Goal: Task Accomplishment & Management: Manage account settings

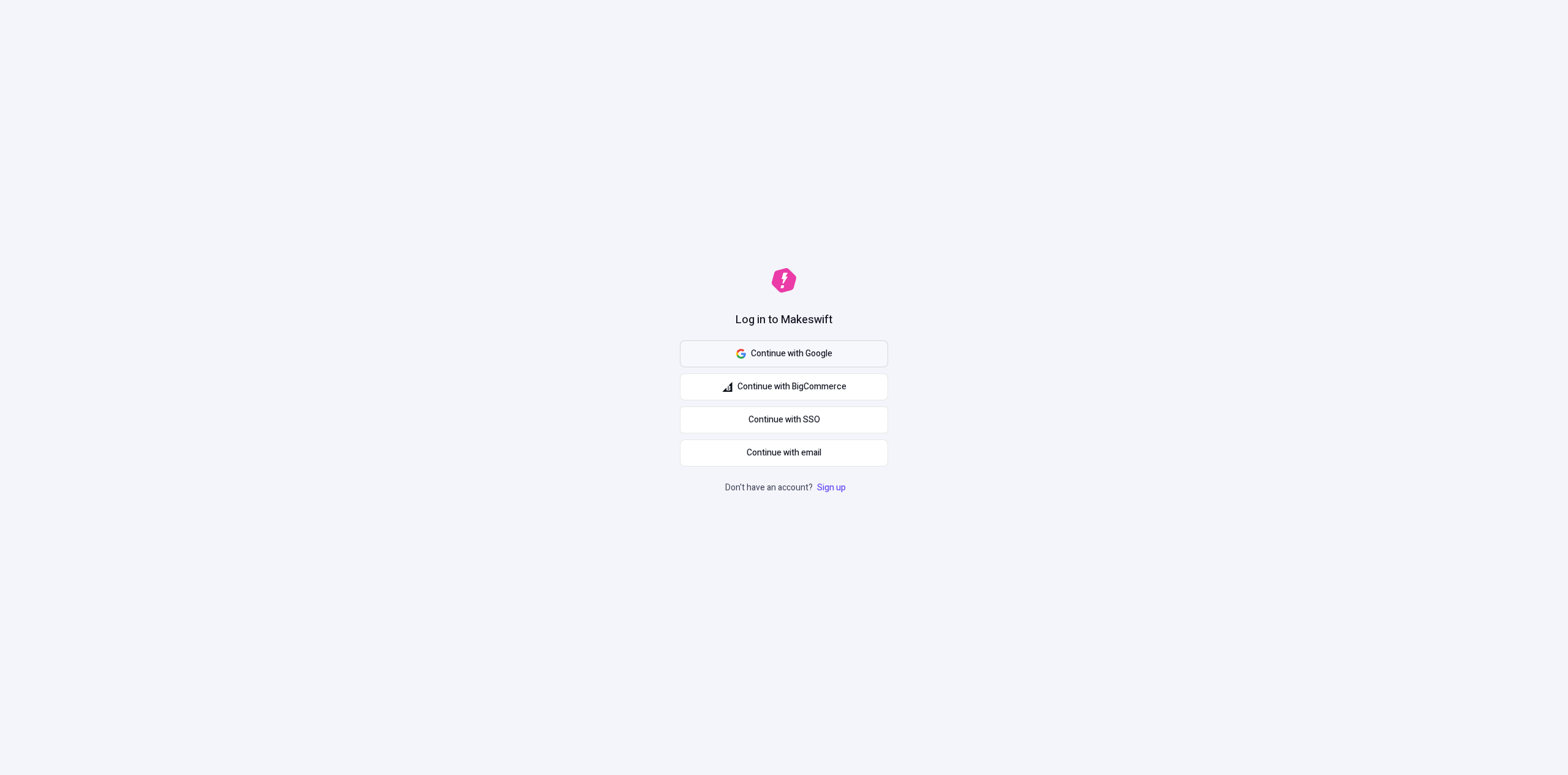
click at [730, 353] on button "Continue with Google" at bounding box center [784, 353] width 208 height 27
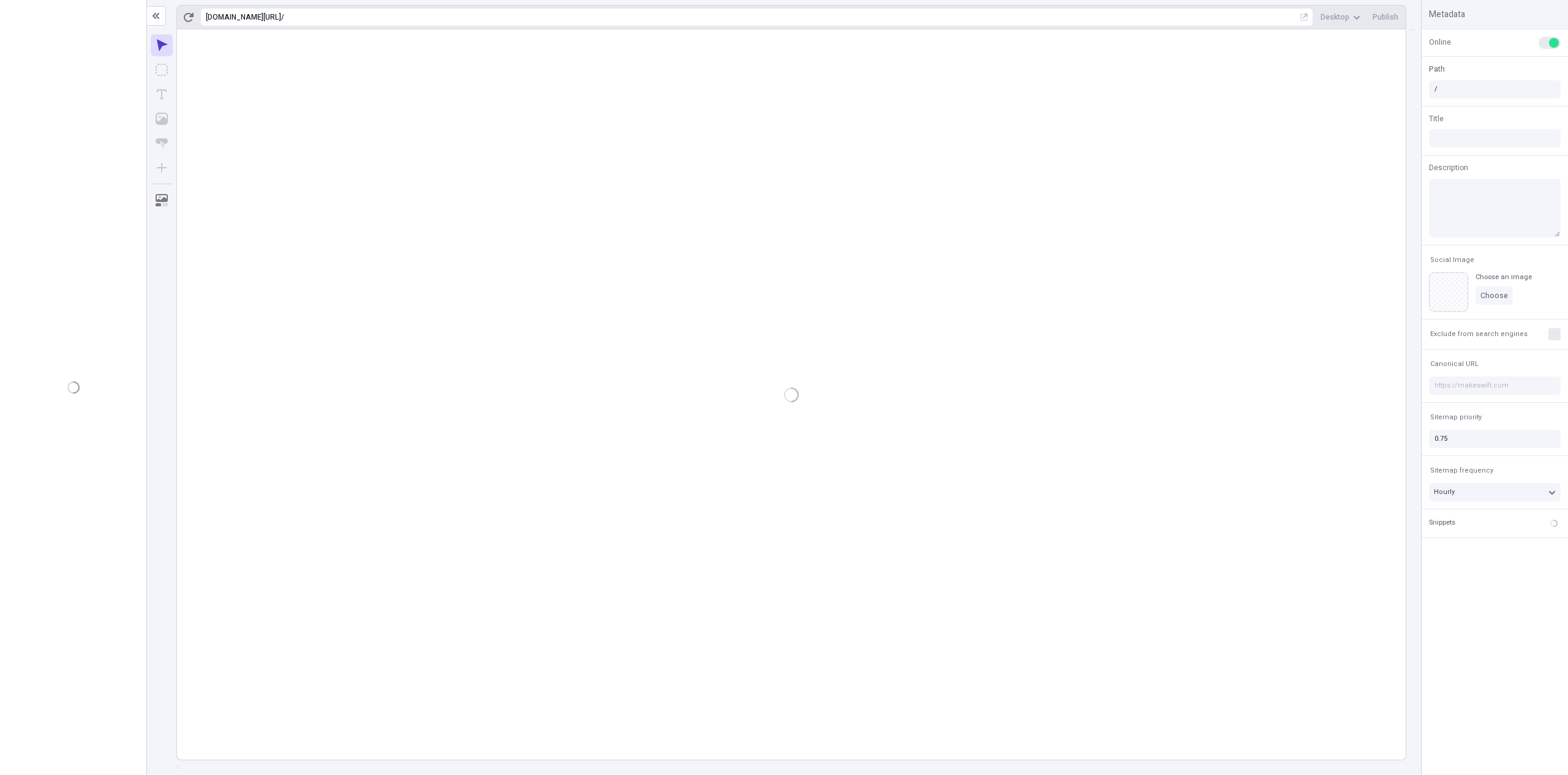
type input "/page-3"
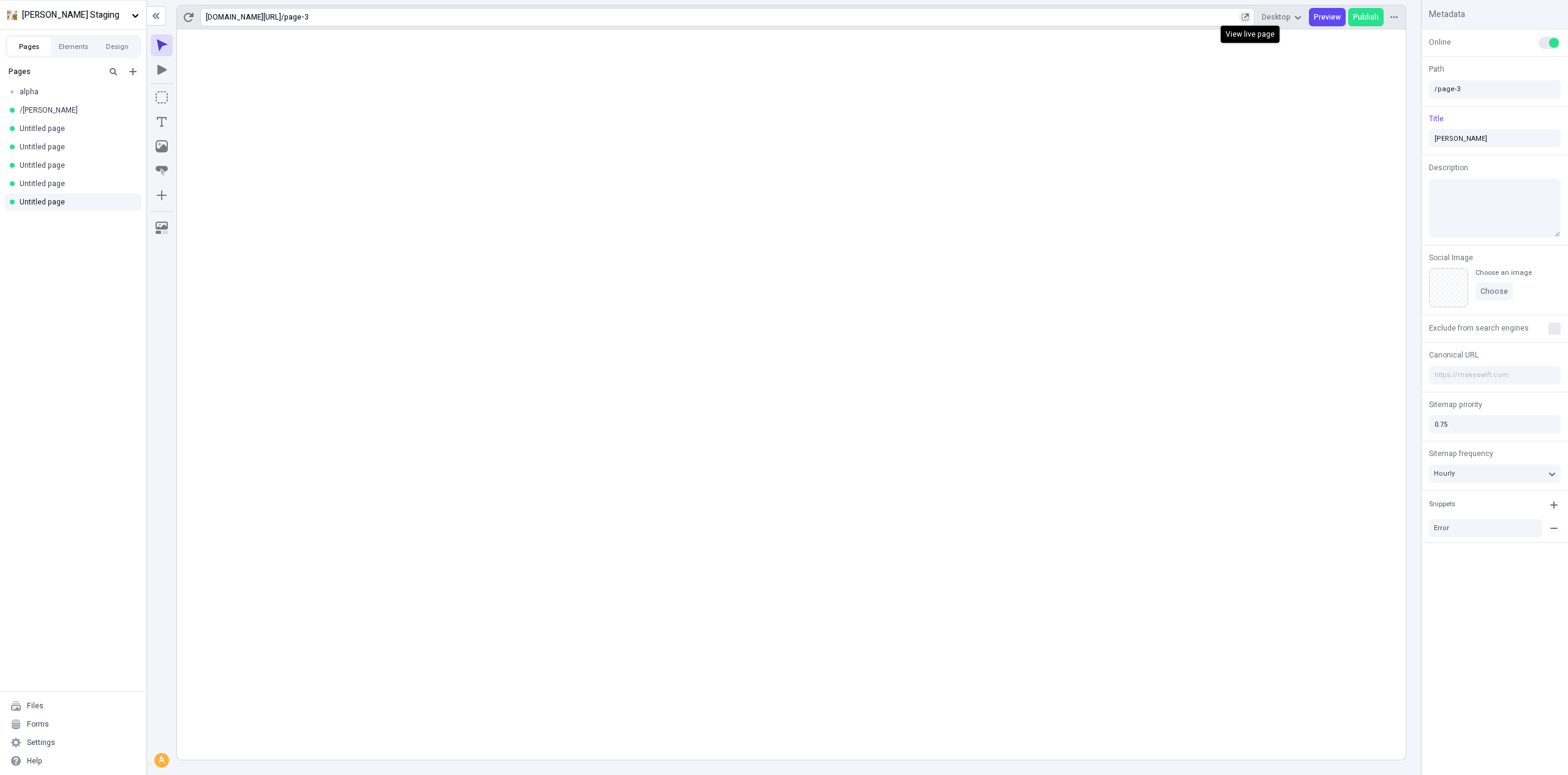
click at [1251, 18] on button "button" at bounding box center [1245, 18] width 13 height 13
click at [1334, 21] on span "Preview" at bounding box center [1327, 18] width 27 height 10
click at [1377, 18] on span "Publish" at bounding box center [1366, 18] width 26 height 10
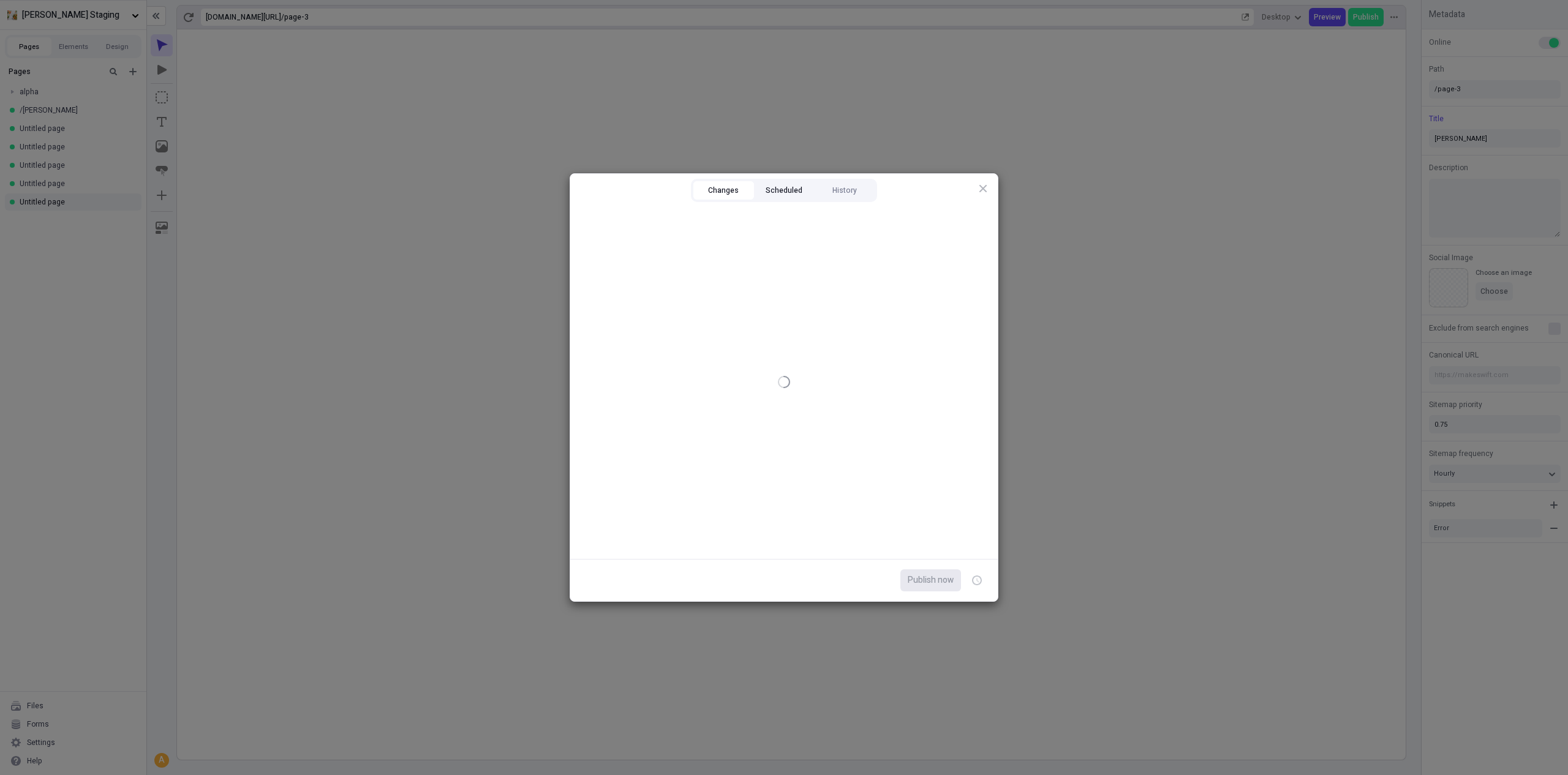
click at [787, 194] on button "Scheduled" at bounding box center [784, 190] width 61 height 18
click at [825, 195] on button "History" at bounding box center [844, 190] width 61 height 18
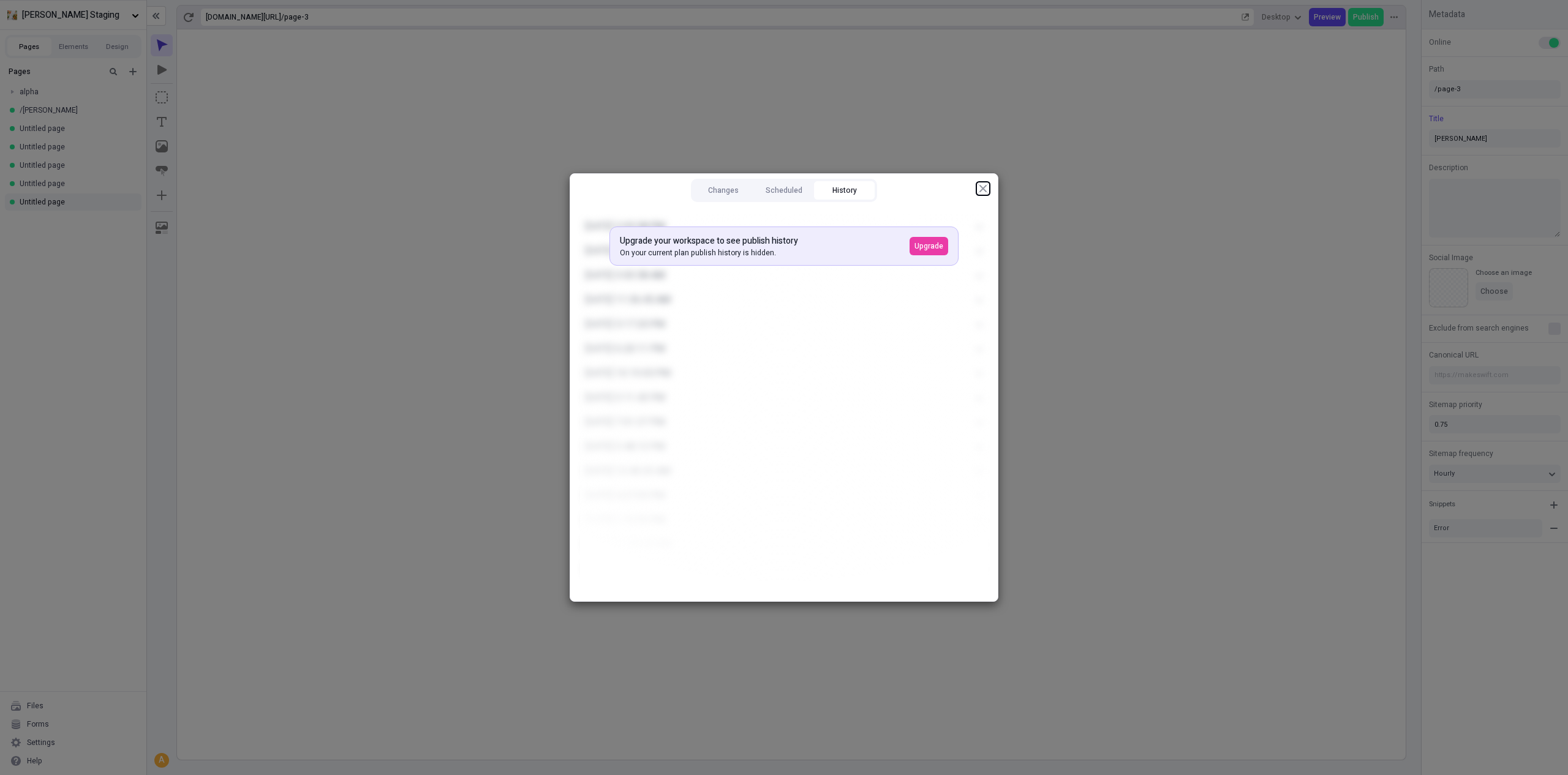
click at [984, 191] on icon "button" at bounding box center [983, 189] width 10 height 10
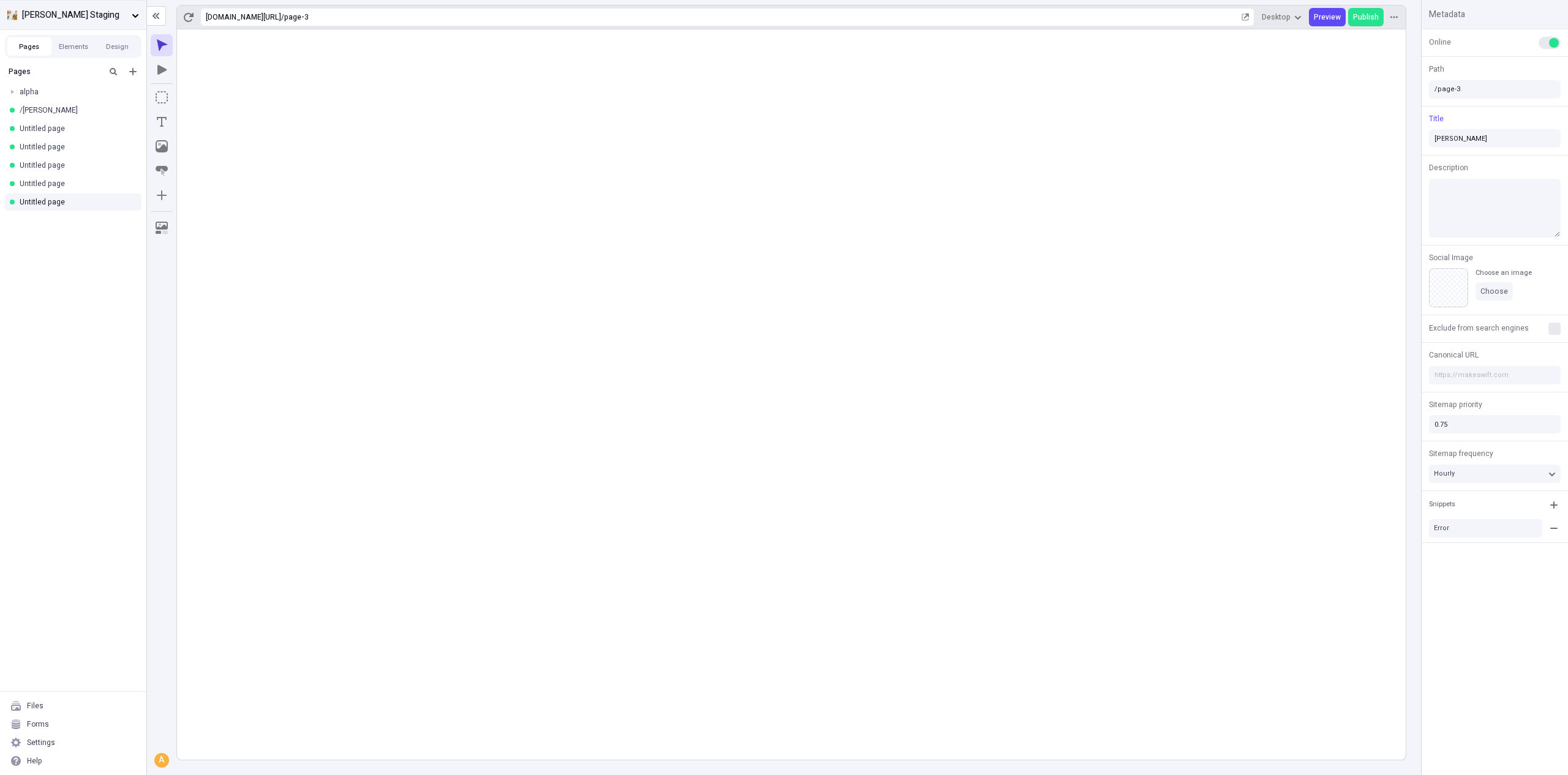
click at [90, 16] on span "[PERSON_NAME] Staging" at bounding box center [74, 15] width 105 height 13
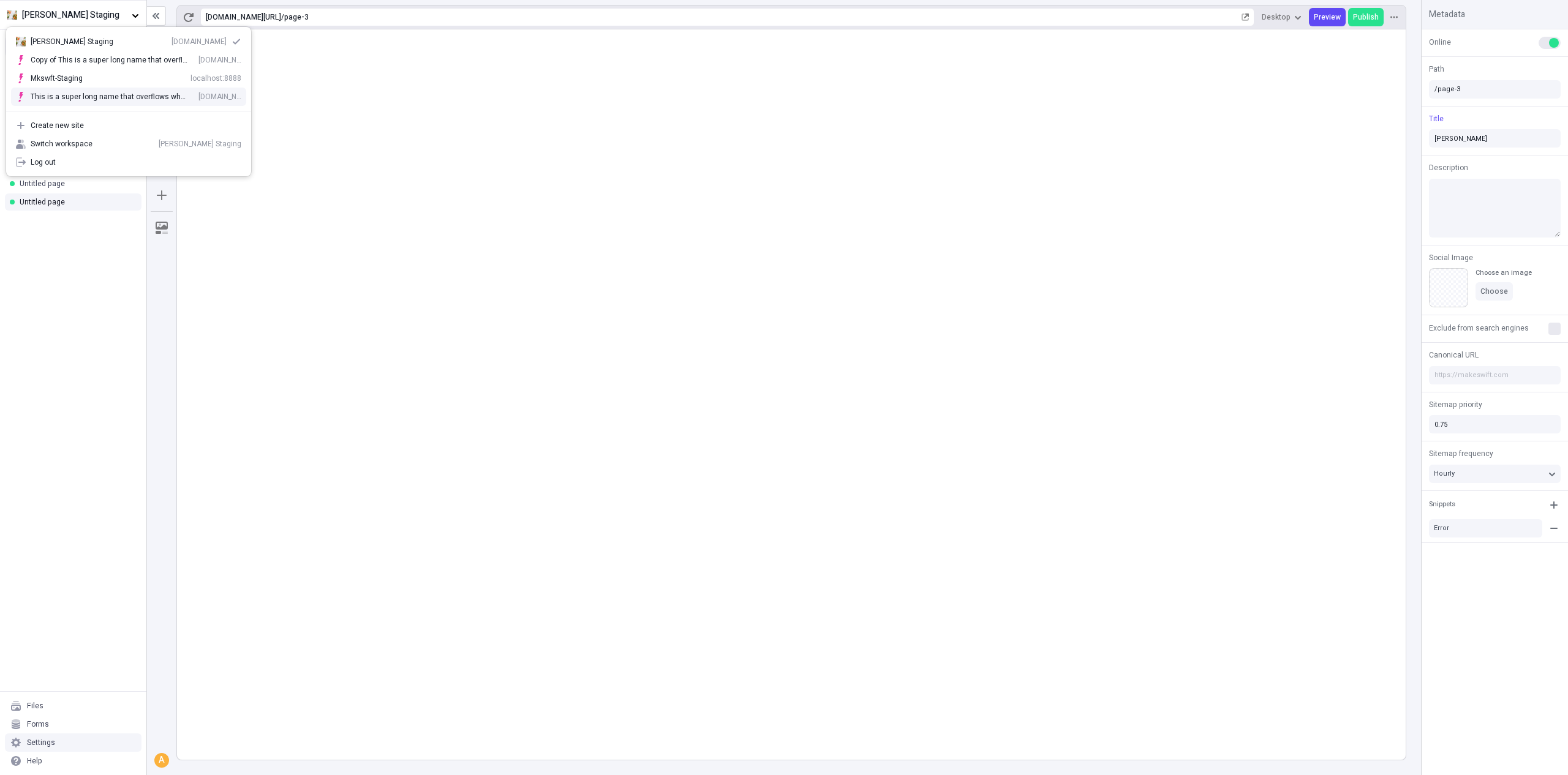
click at [53, 739] on div "Settings" at bounding box center [41, 742] width 28 height 10
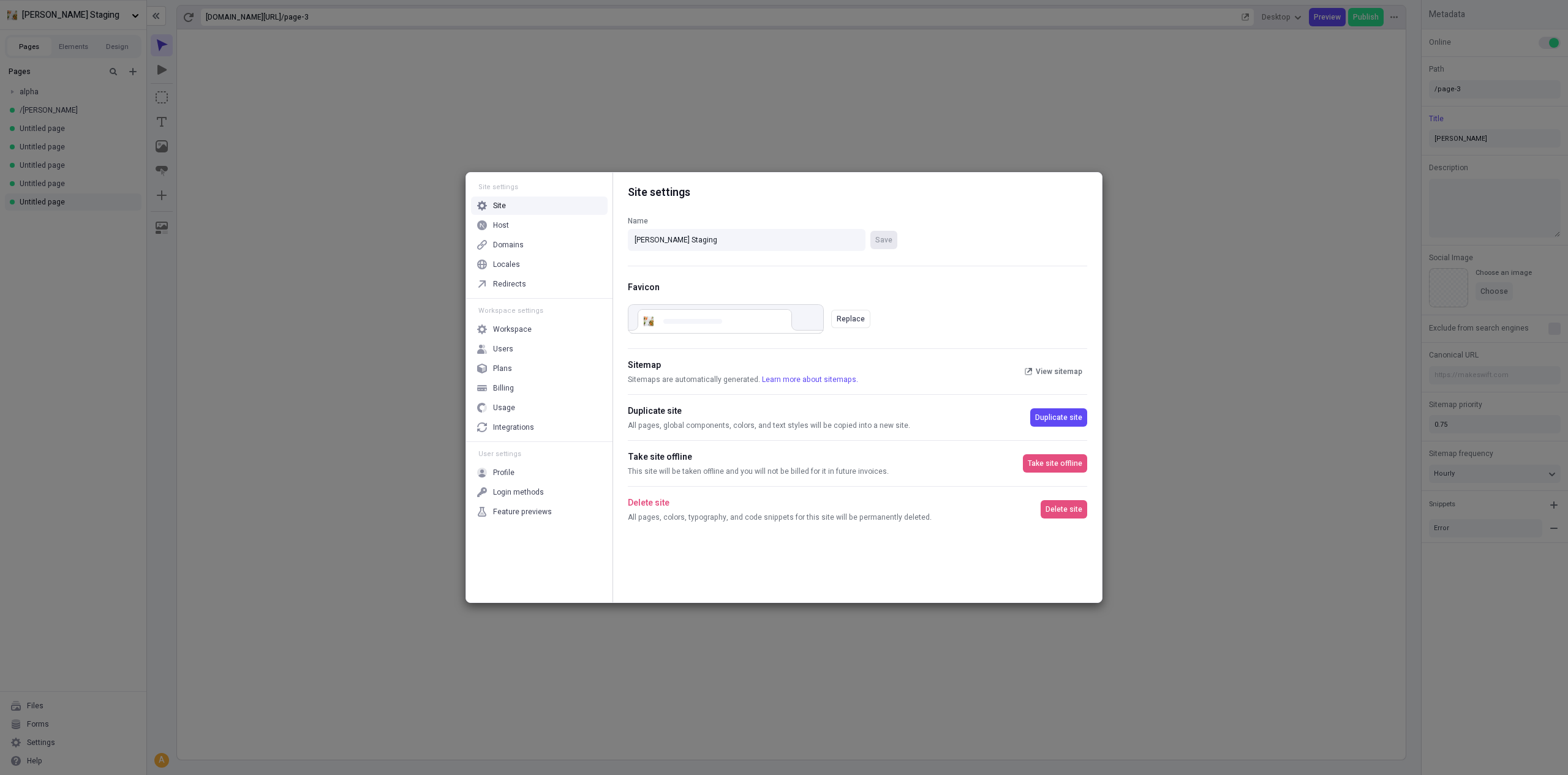
click at [443, 138] on div "Site settings Site Host Domains Locales Redirects Workspace settings Workspace …" at bounding box center [784, 387] width 1568 height 775
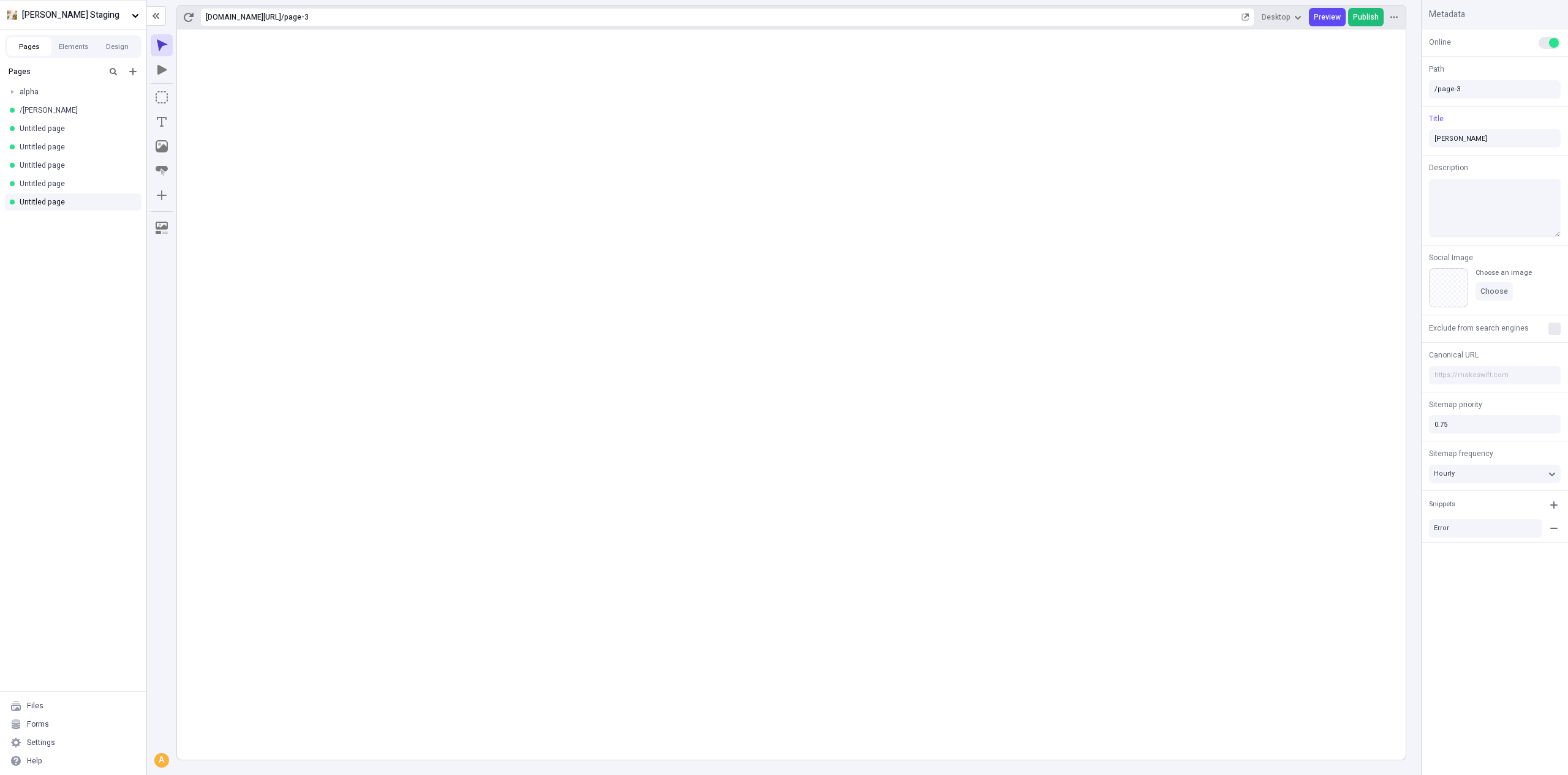
click at [1369, 16] on span "Publish" at bounding box center [1366, 18] width 26 height 10
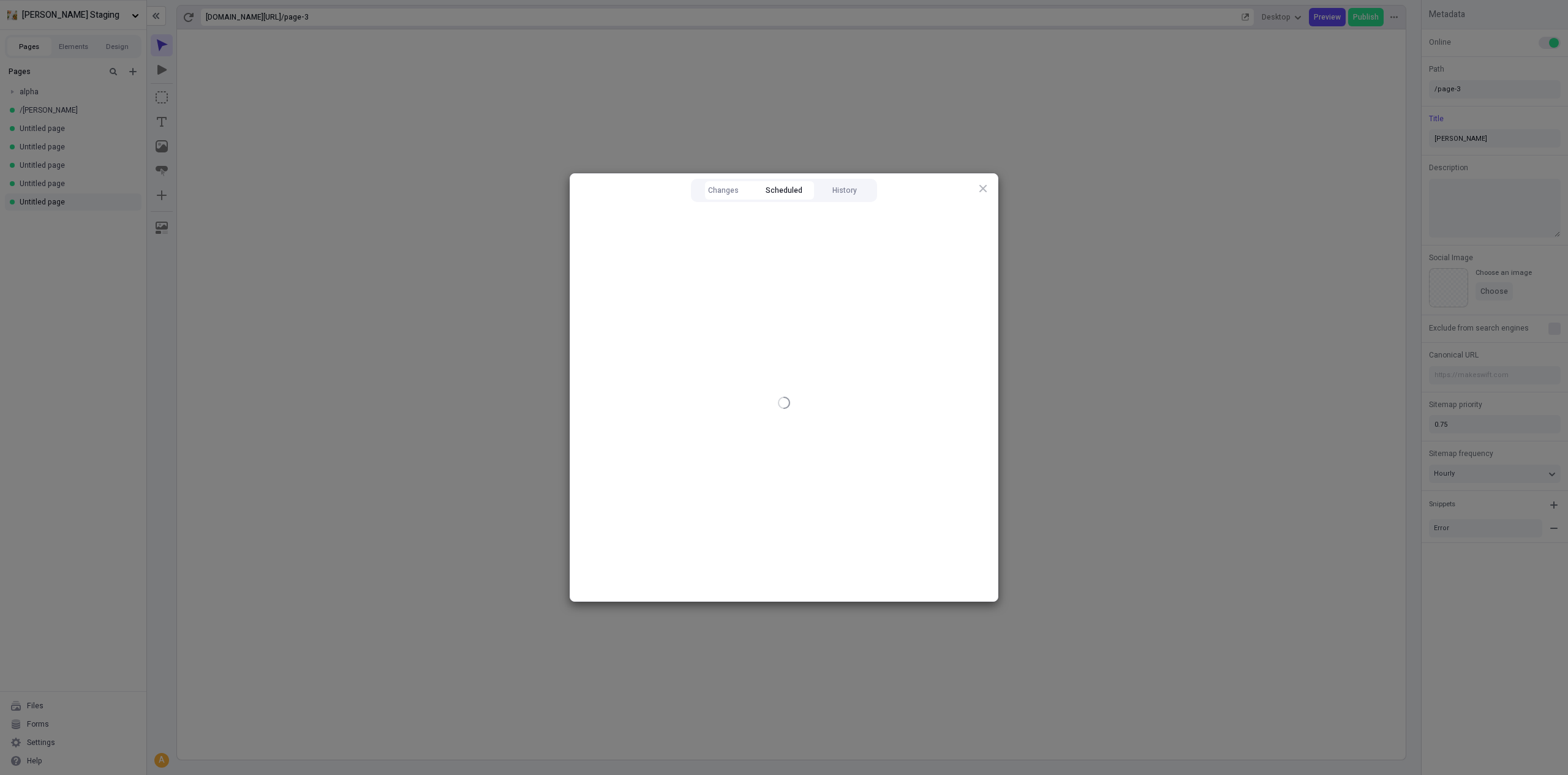
click at [790, 196] on button "Scheduled" at bounding box center [784, 190] width 61 height 18
click at [825, 195] on button "History" at bounding box center [844, 190] width 61 height 18
click at [787, 192] on button "Scheduled" at bounding box center [784, 190] width 61 height 18
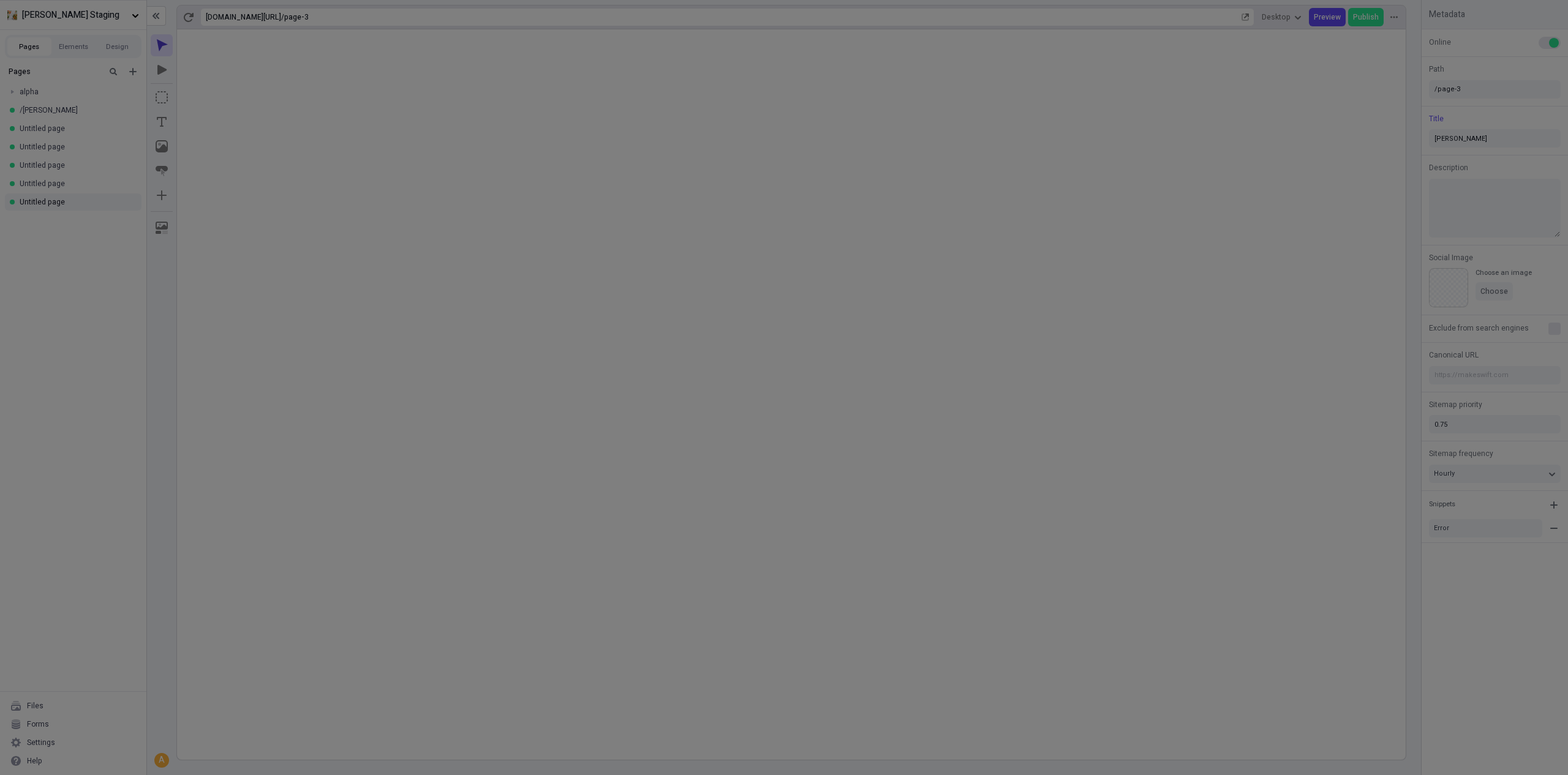
click at [487, 176] on div "Changes Scheduled History Upgrade your billing plan to schedule publishes View …" at bounding box center [784, 387] width 1568 height 775
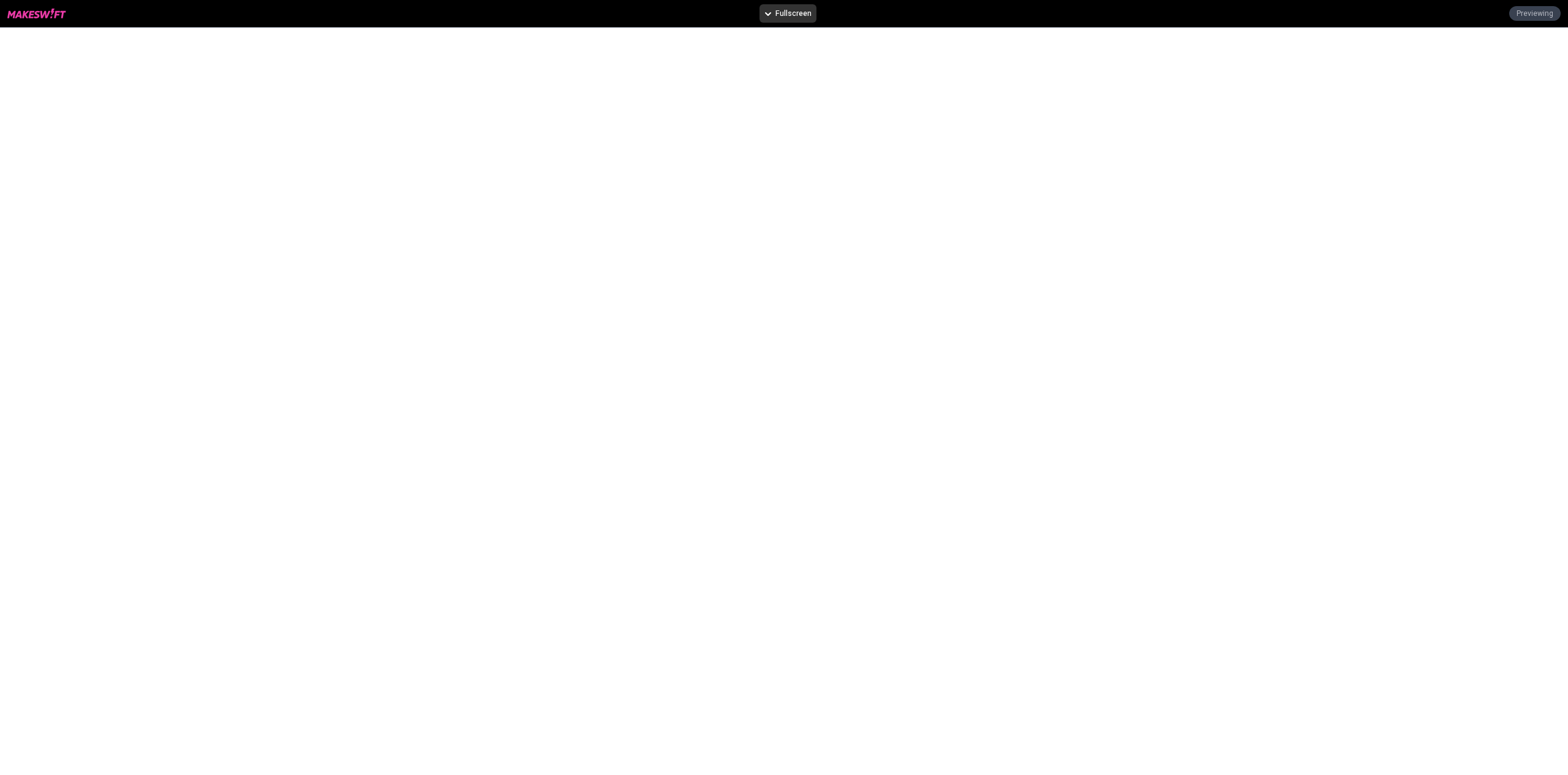
click at [797, 9] on span "Fullscreen" at bounding box center [793, 14] width 36 height 10
click at [771, 92] on div "iPhone X 375 × 812" at bounding box center [788, 91] width 118 height 18
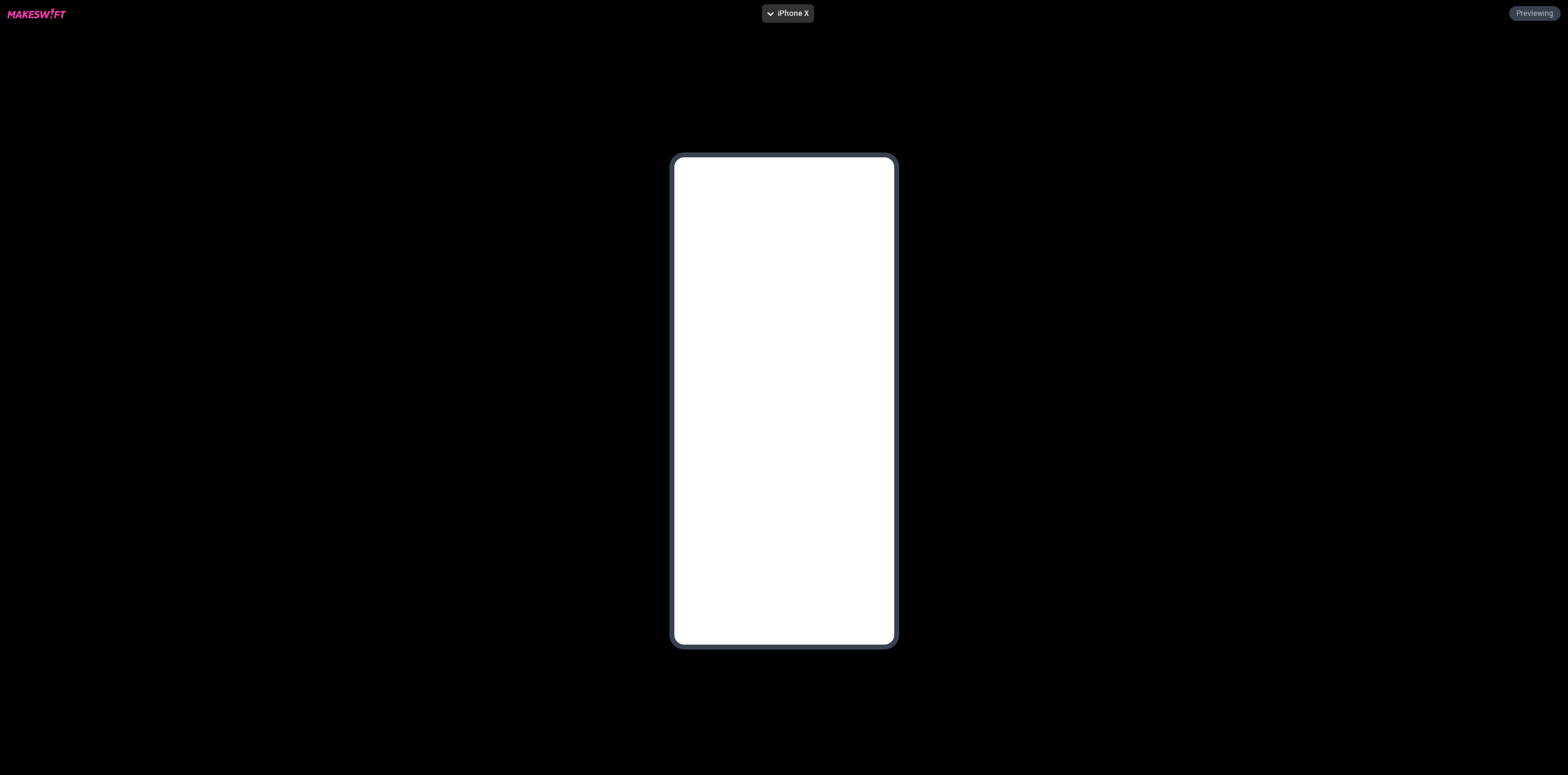
click at [779, 18] on span "iPhone X" at bounding box center [793, 14] width 31 height 10
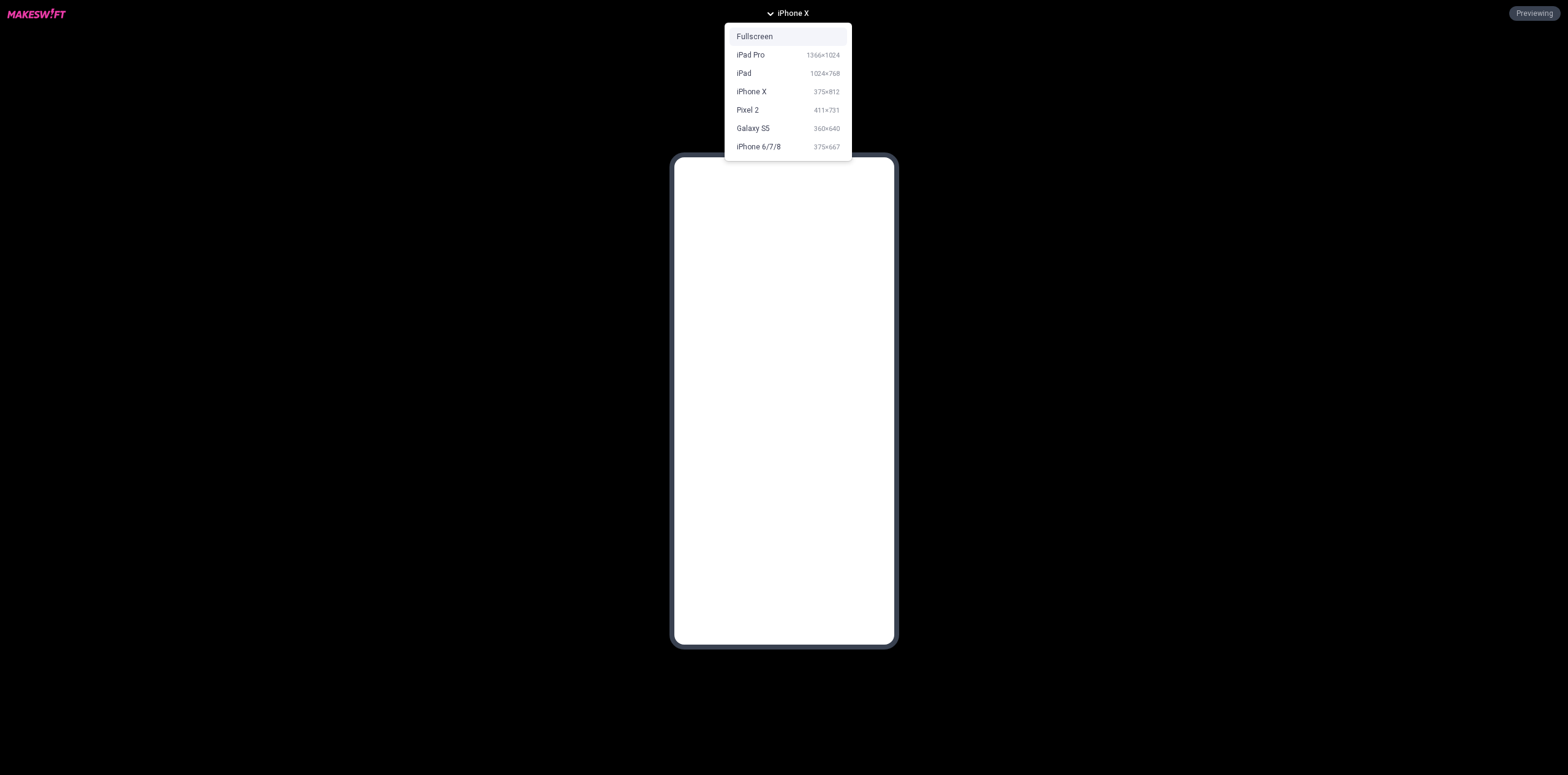
click at [766, 38] on div "Fullscreen" at bounding box center [755, 37] width 36 height 10
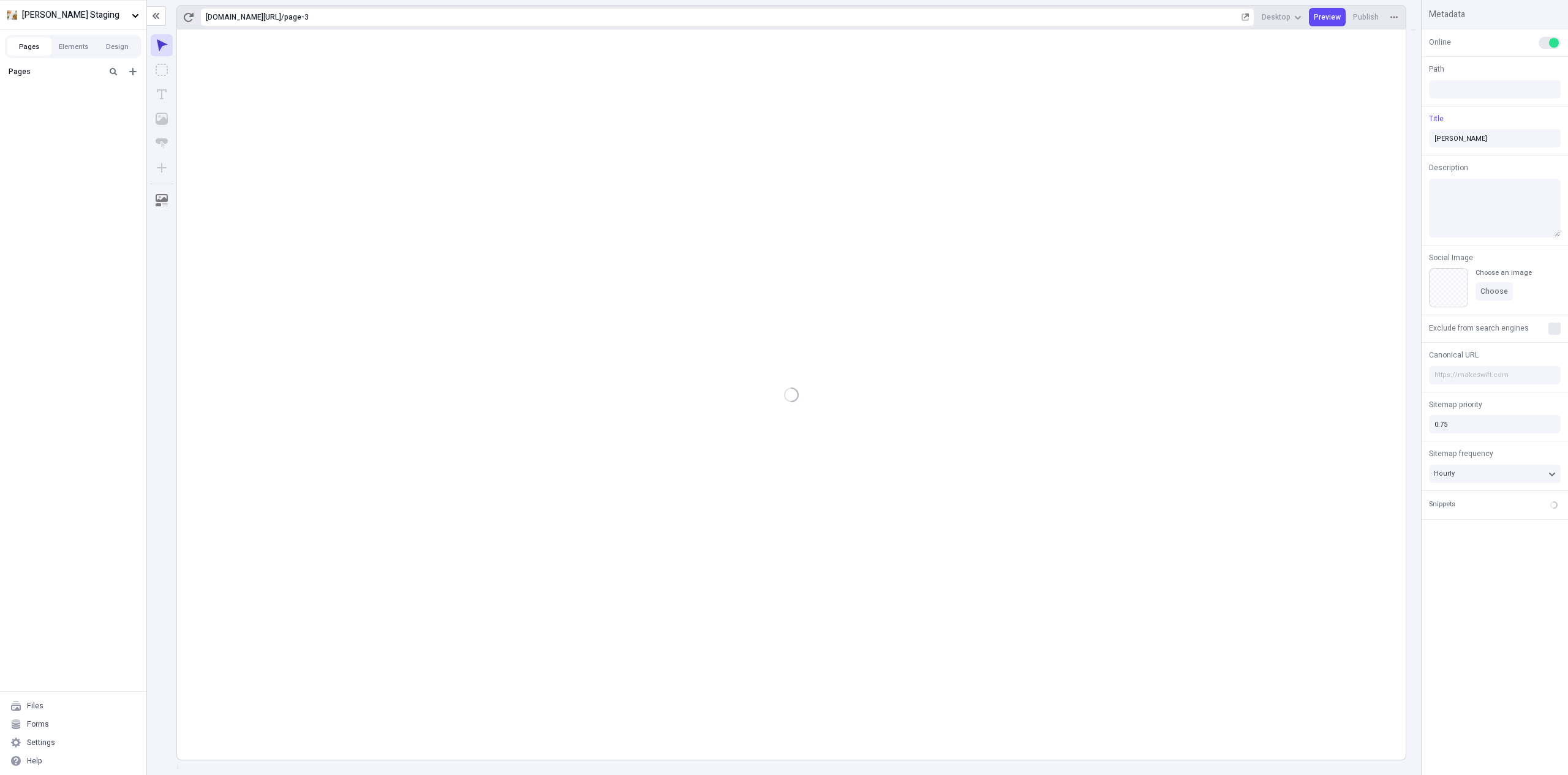
type input "/page-3"
click at [1373, 21] on span "Publish" at bounding box center [1366, 18] width 26 height 10
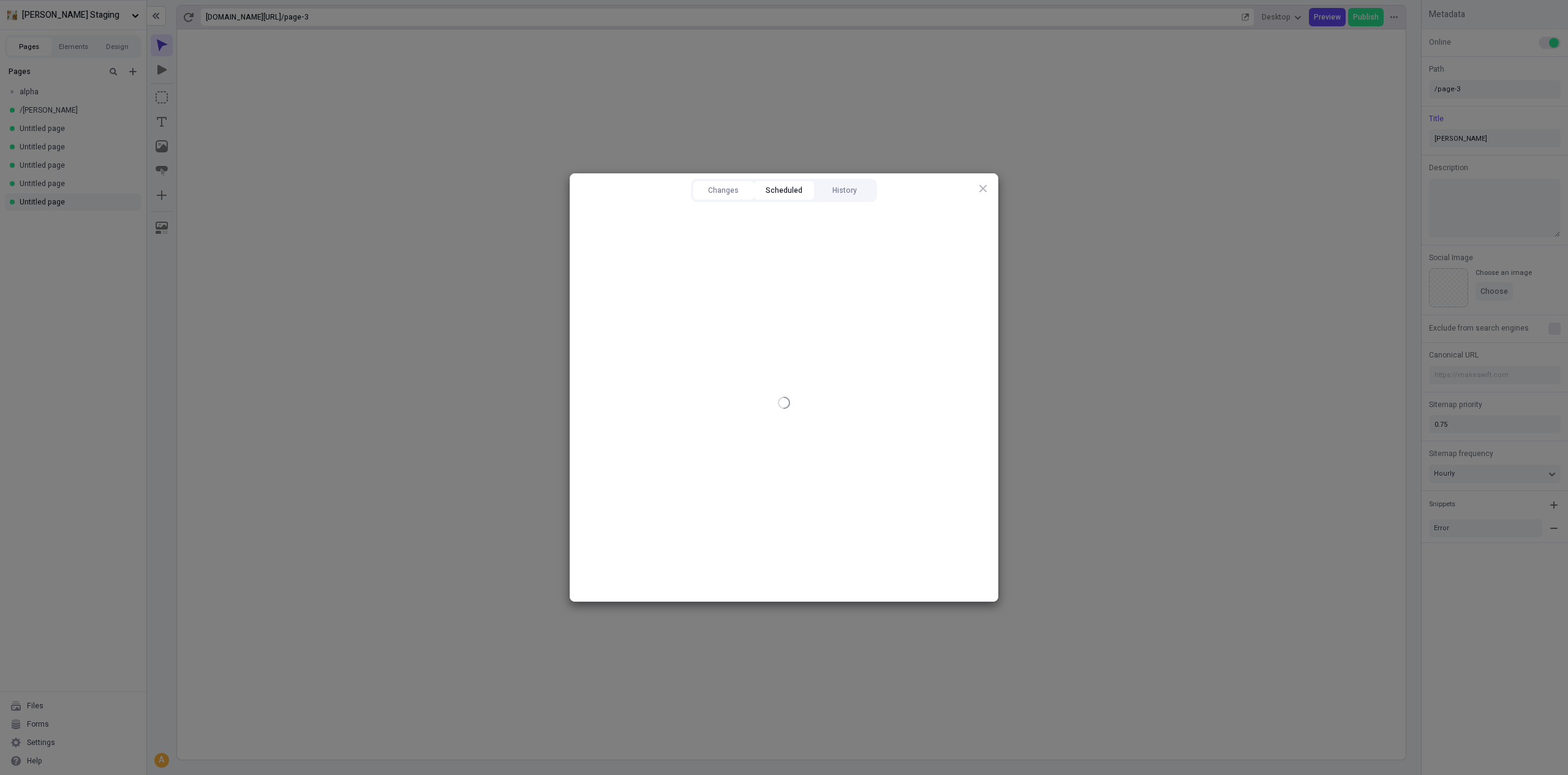
click at [781, 196] on button "Scheduled" at bounding box center [784, 190] width 61 height 18
click at [837, 195] on button "History" at bounding box center [844, 190] width 61 height 18
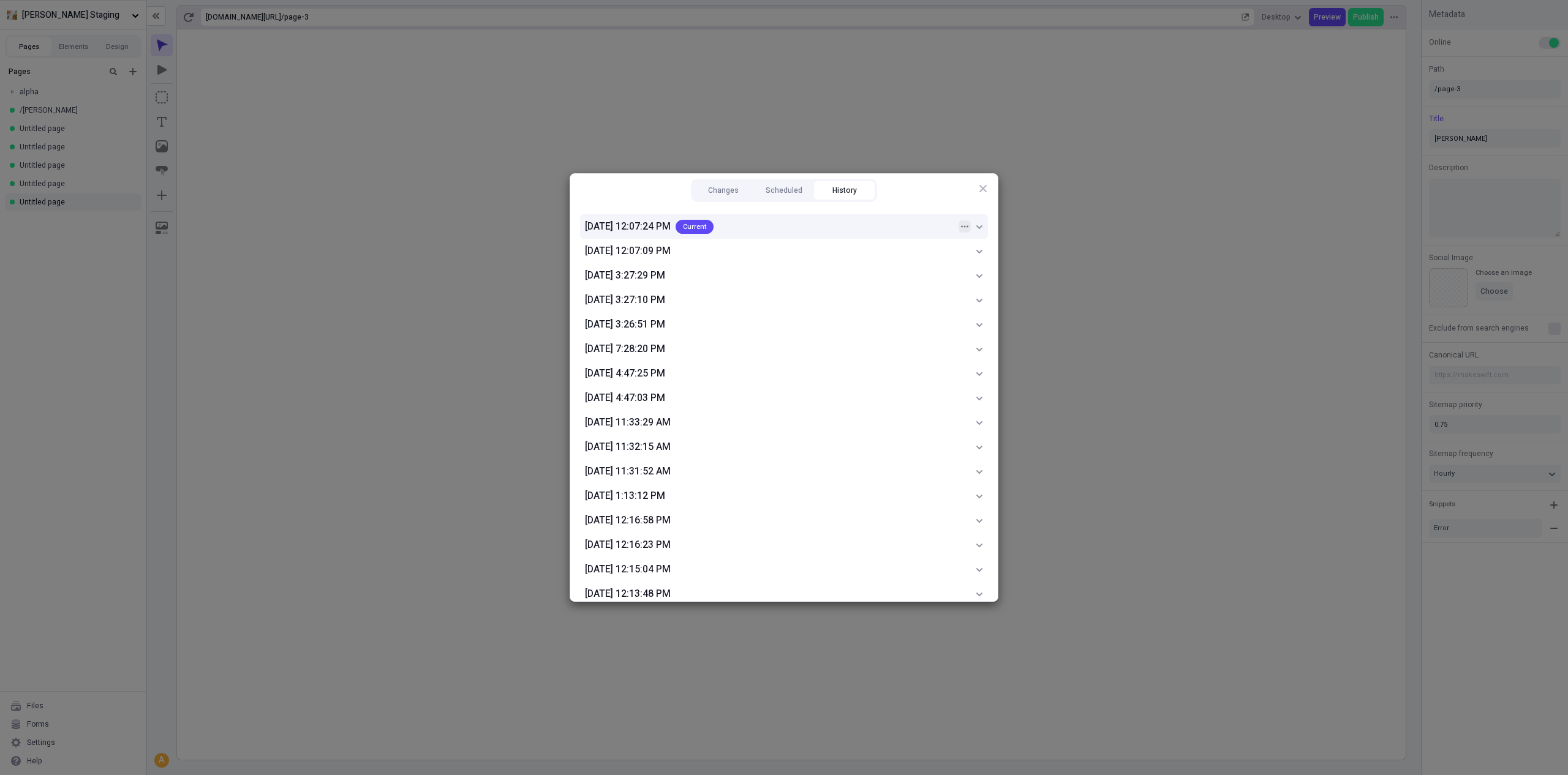
click at [958, 228] on button "button" at bounding box center [964, 227] width 13 height 13
click at [953, 210] on ul "[DATE] 12:07:24 PM Current [DATE] 12:07:09 PM [DATE] 3:27:29 PM [DATE] 3:27:10 …" at bounding box center [784, 402] width 427 height 397
click at [961, 377] on icon "button" at bounding box center [964, 378] width 8 height 8
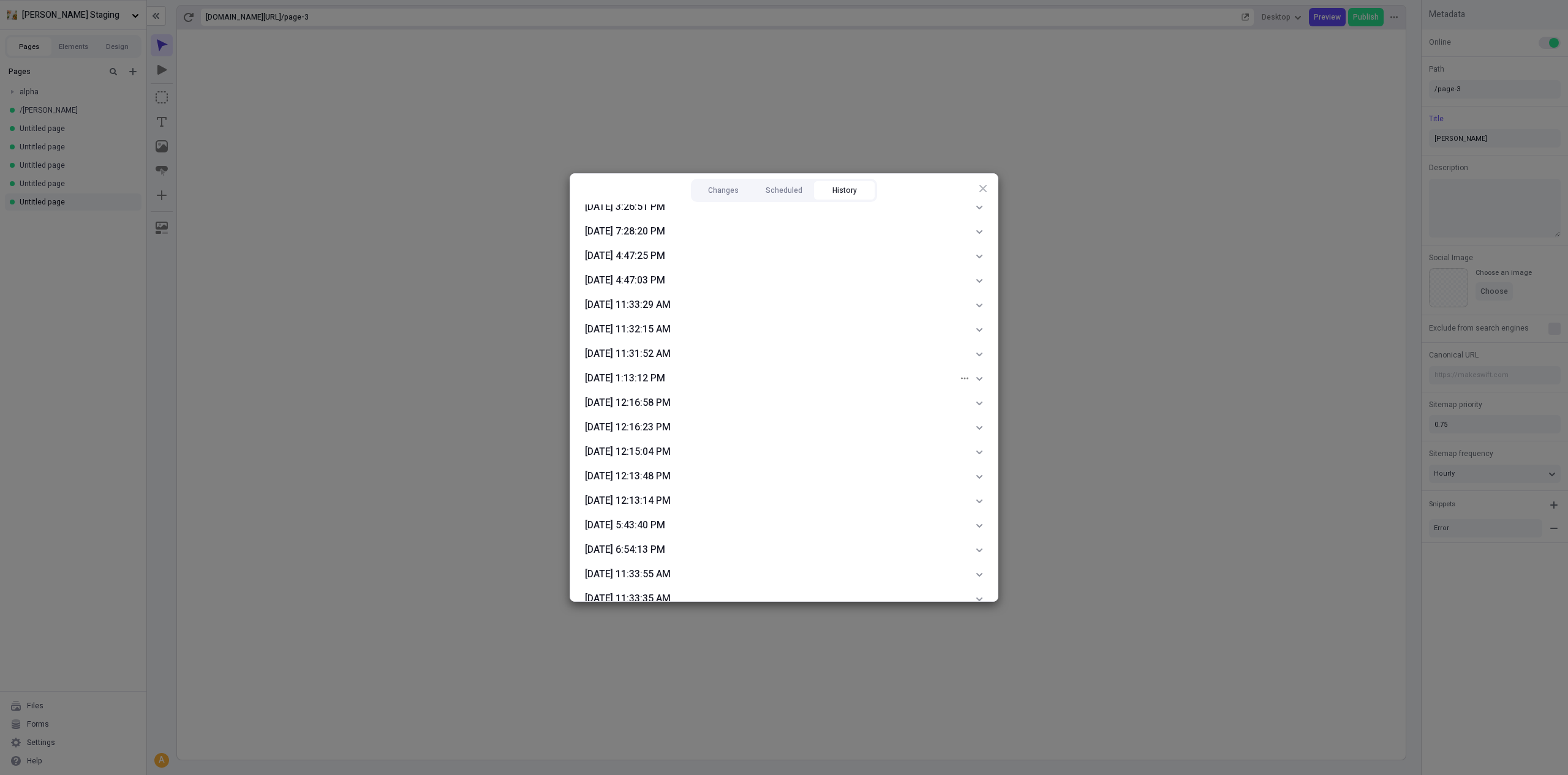
click at [946, 190] on div "Changes Scheduled History [DATE] 12:07:24 PM Current [DATE] 12:07:09 PM [DATE] …" at bounding box center [784, 388] width 427 height 427
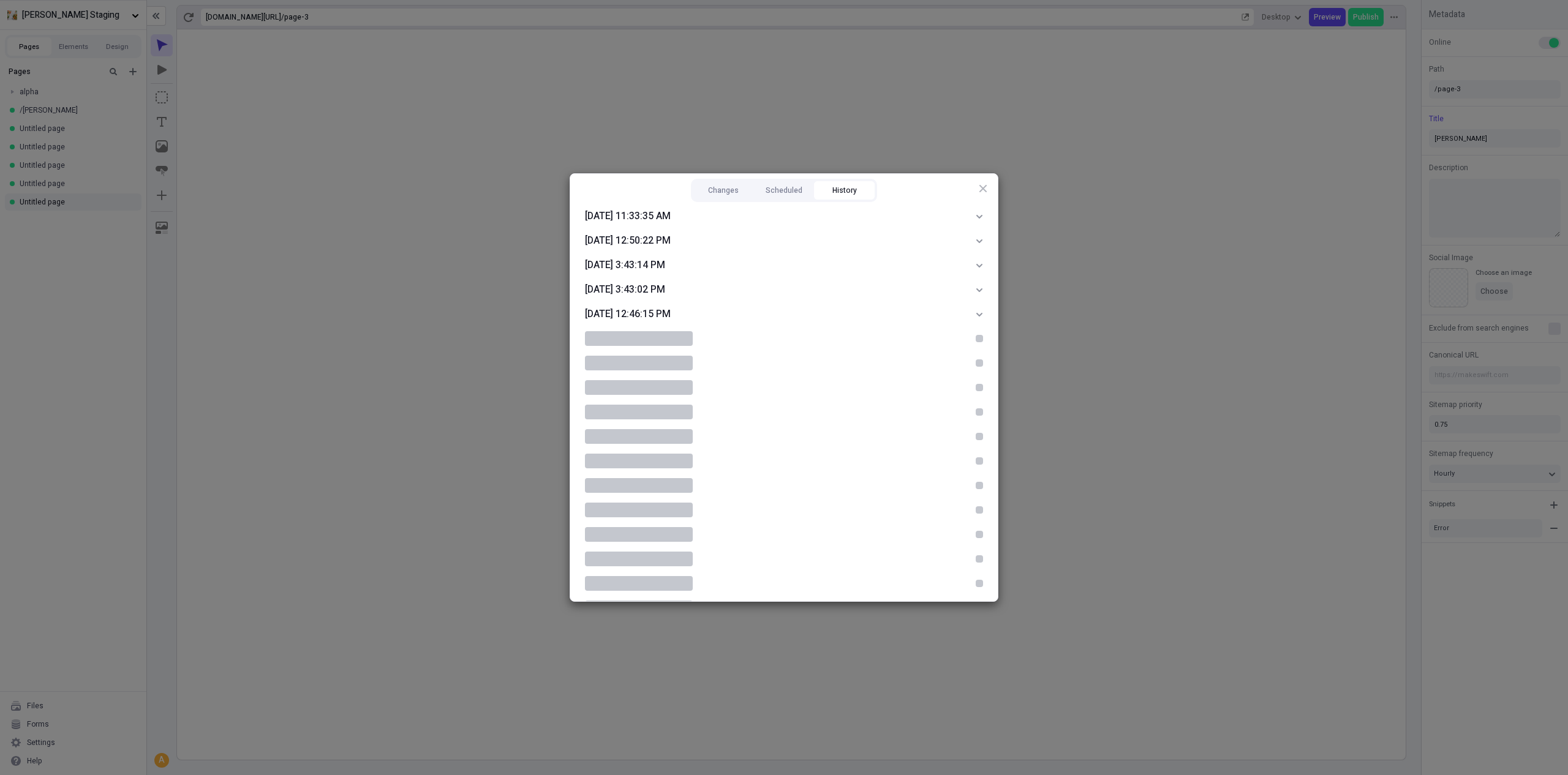
scroll to position [603, 0]
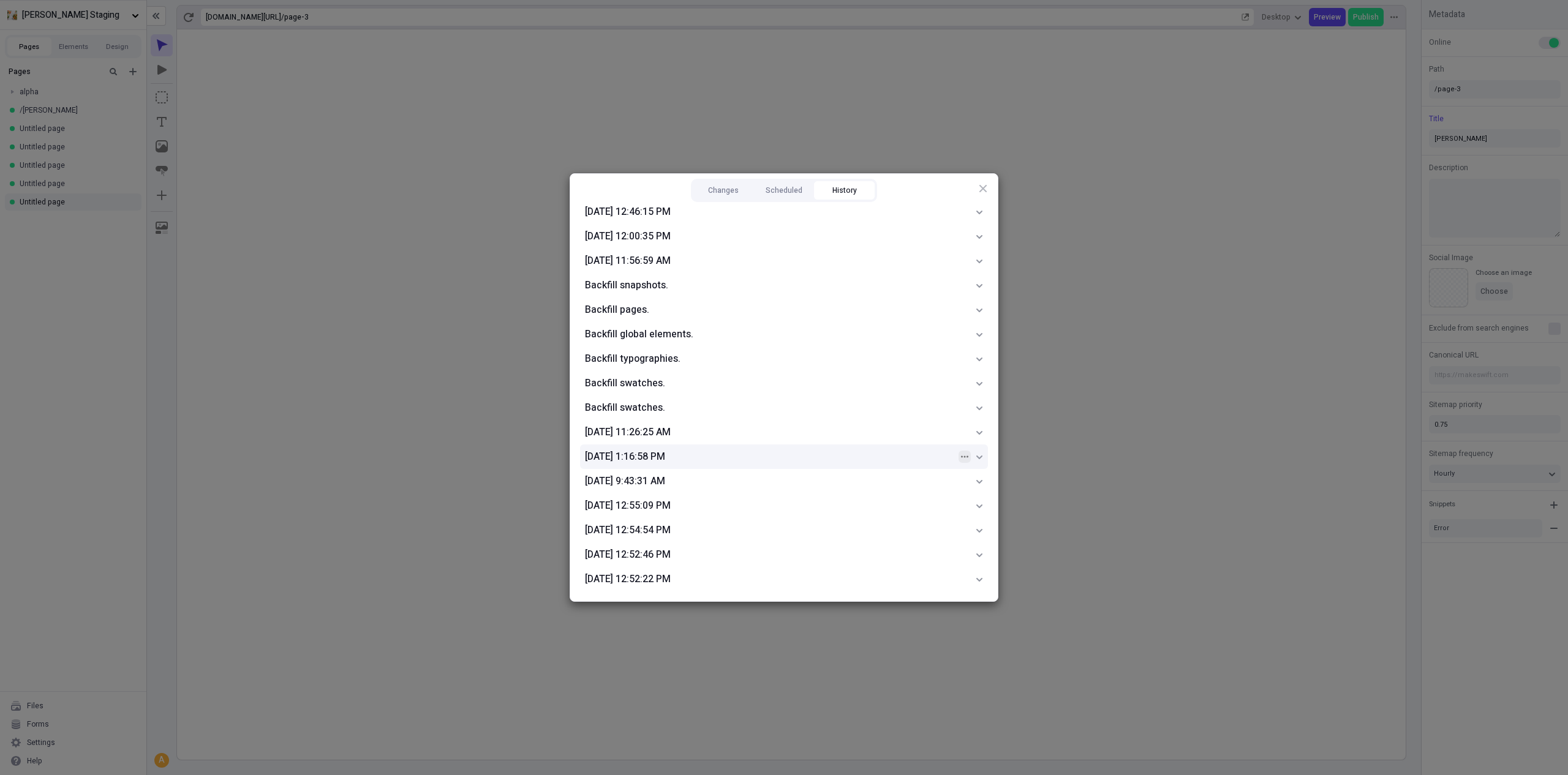
click at [958, 450] on button "button" at bounding box center [964, 457] width 13 height 13
click at [949, 185] on div "Changes Scheduled History [DATE] 12:07:24 PM Current [DATE] 12:07:09 PM [DATE] …" at bounding box center [784, 388] width 427 height 427
click at [978, 189] on icon "button" at bounding box center [983, 189] width 10 height 10
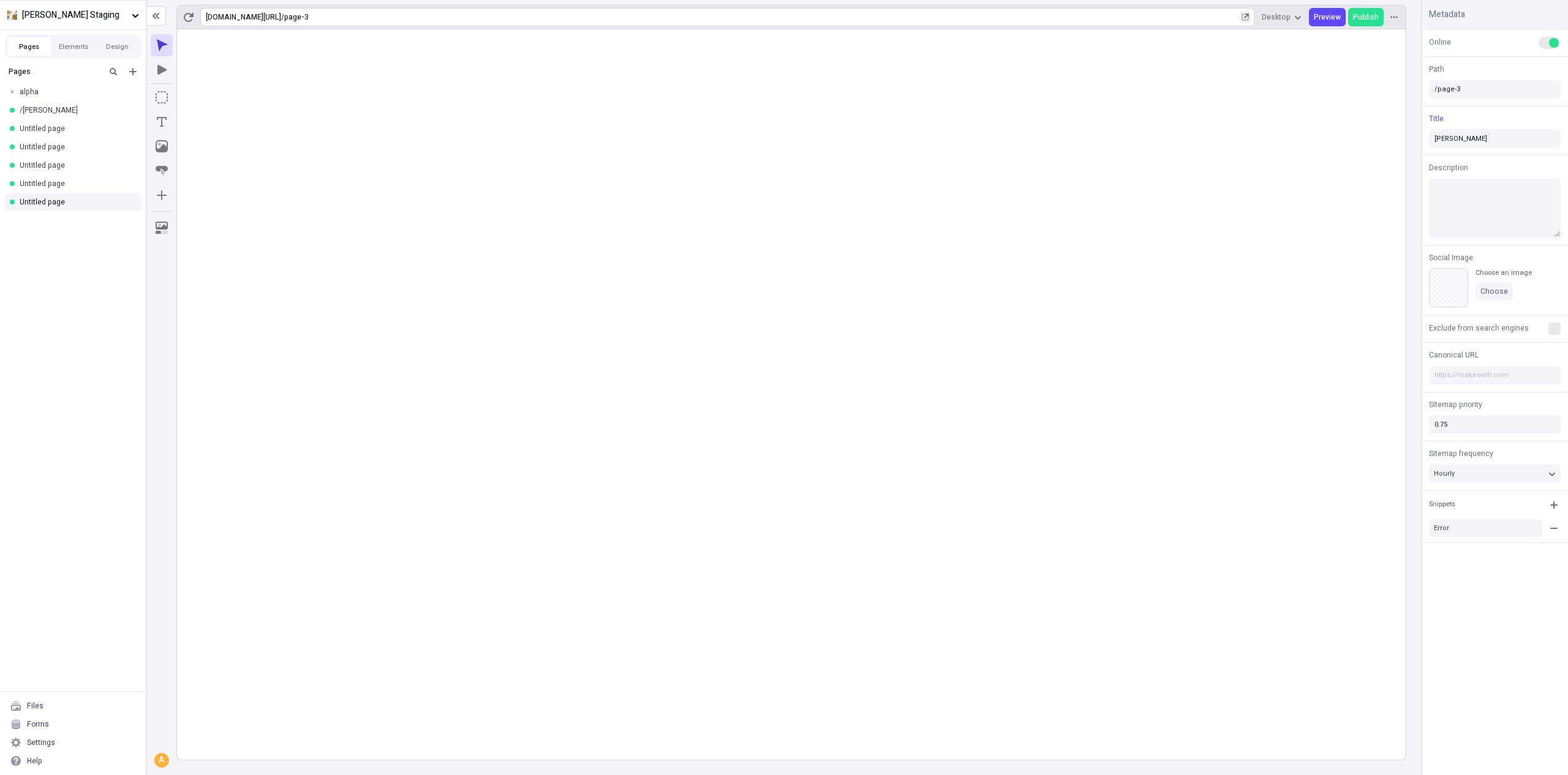
click at [1251, 16] on button "button" at bounding box center [1245, 18] width 13 height 13
